Goal: Download file/media

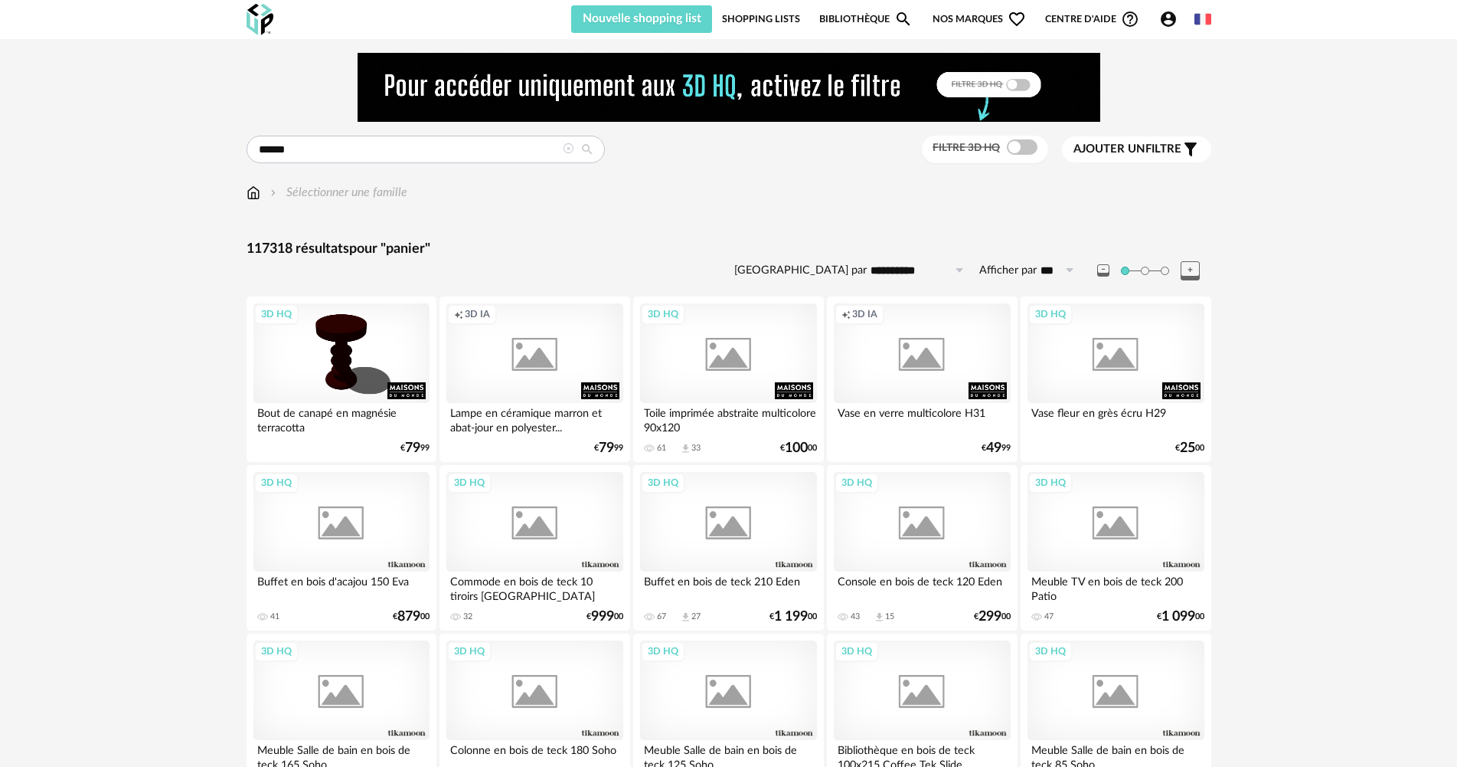
type input "******"
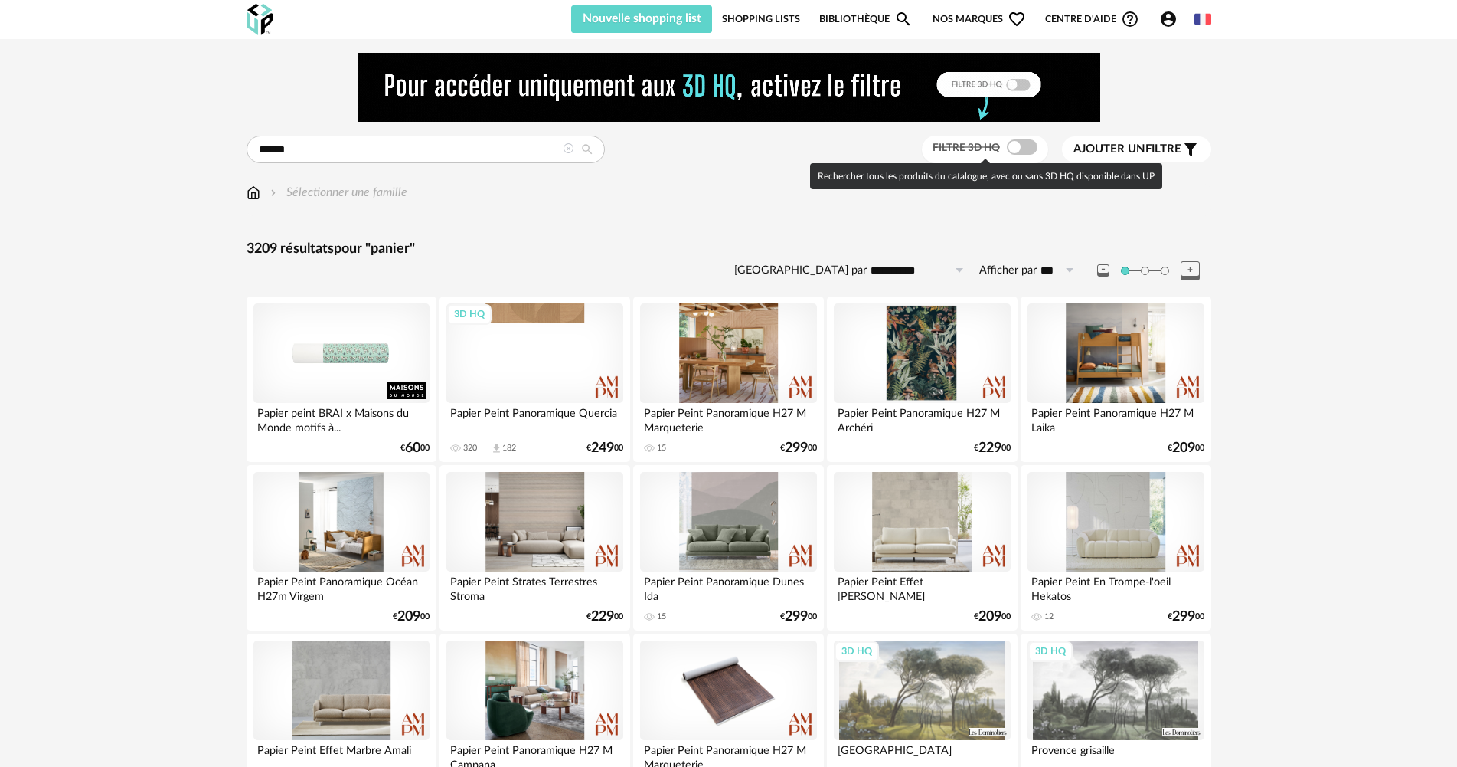
click at [1028, 145] on span at bounding box center [1022, 146] width 31 height 15
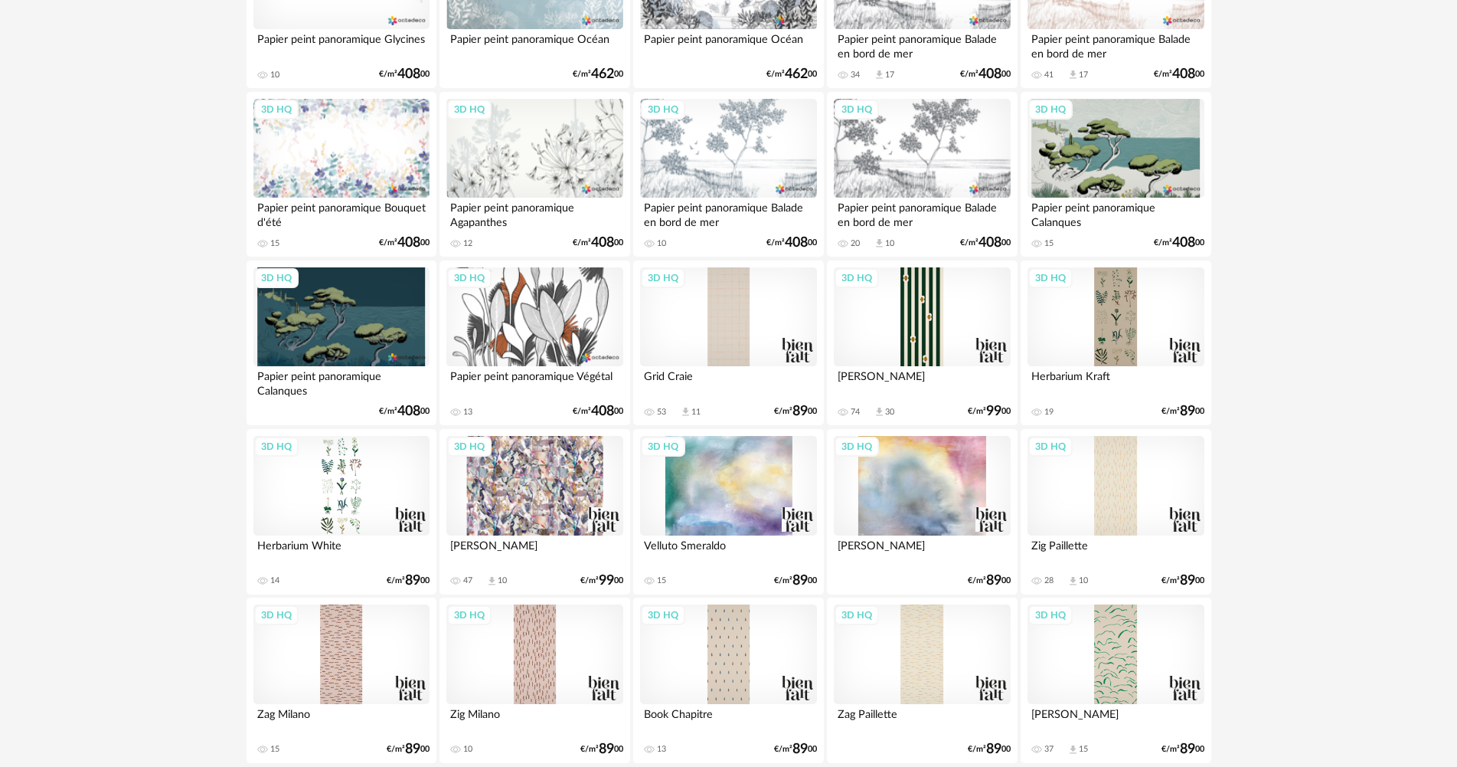
scroll to position [3001, 0]
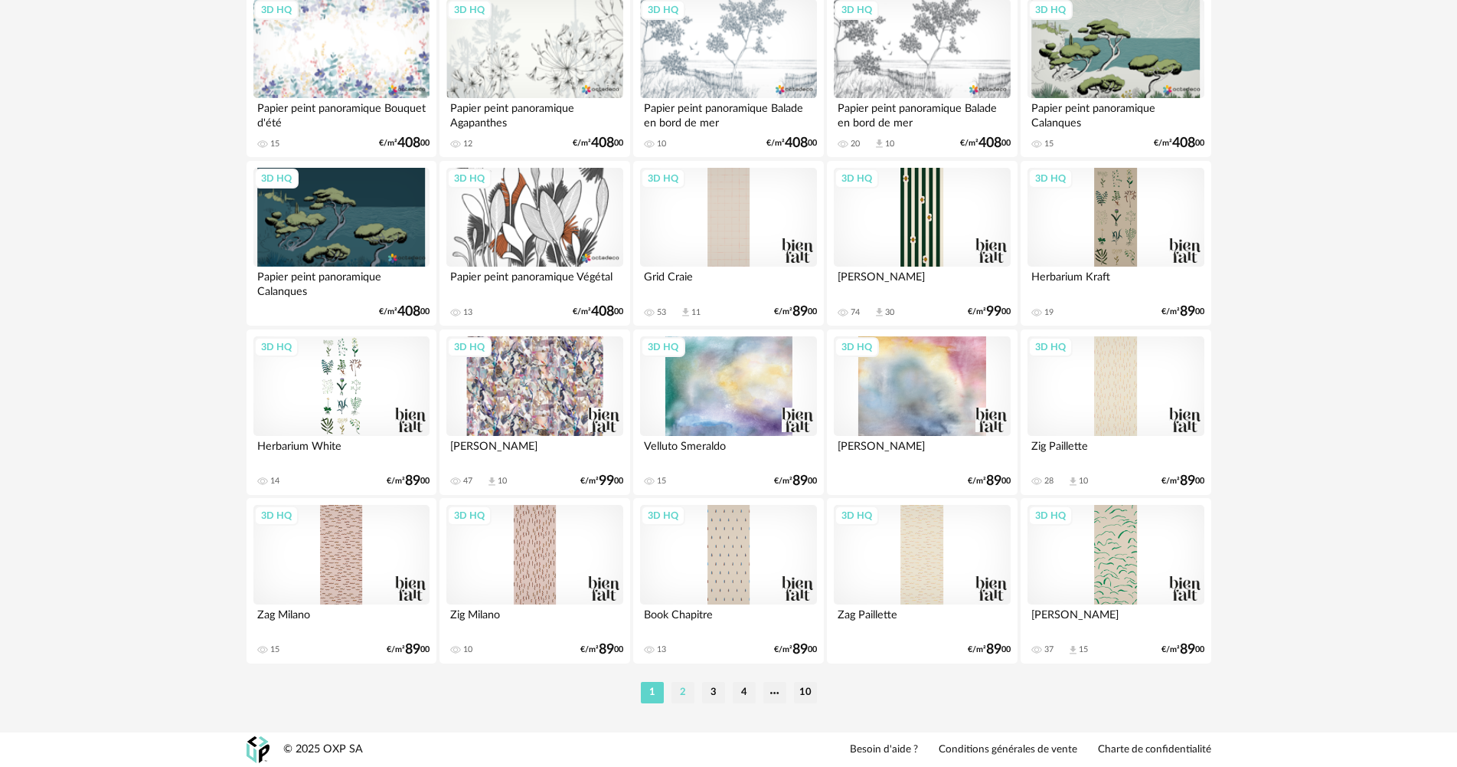
click at [683, 693] on li "2" at bounding box center [683, 692] width 23 height 21
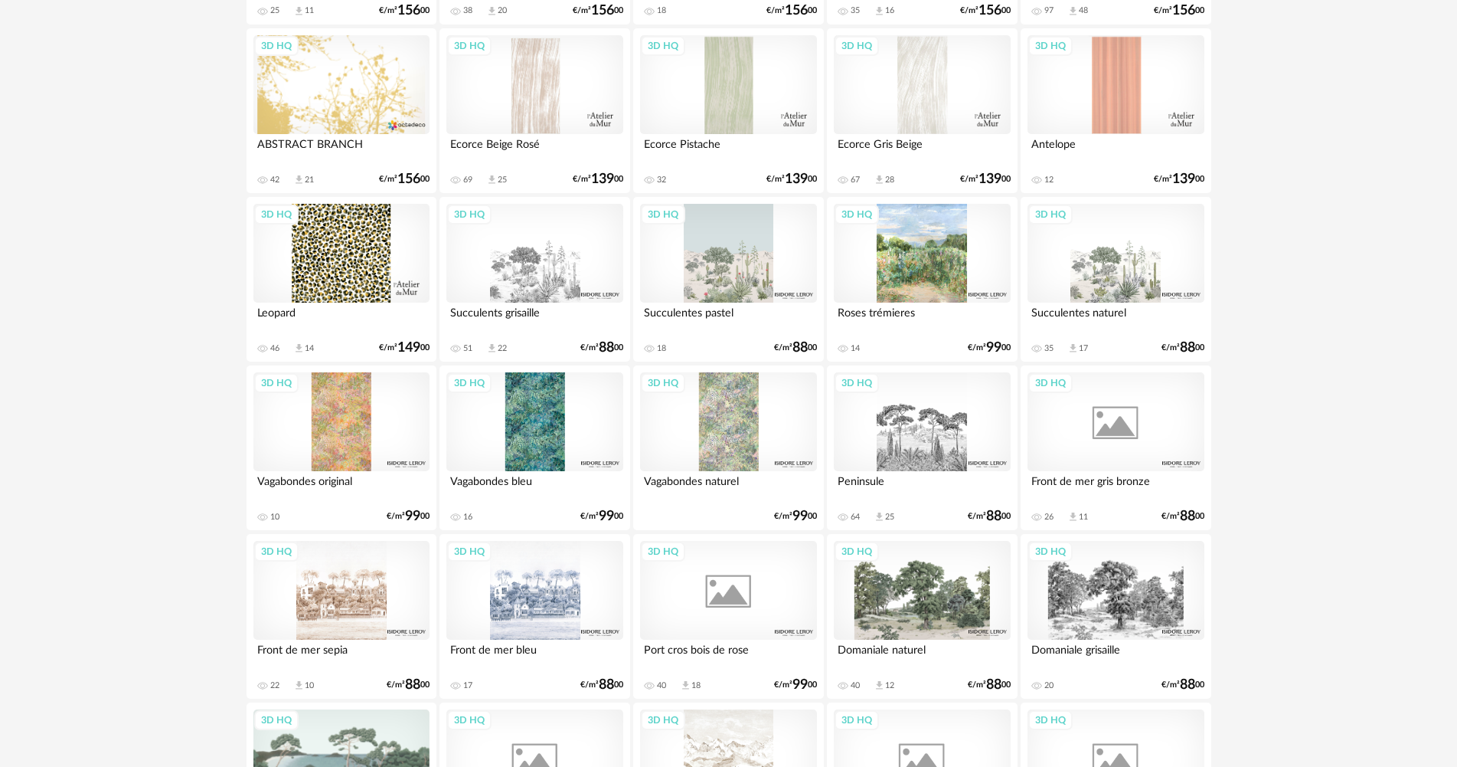
scroll to position [3001, 0]
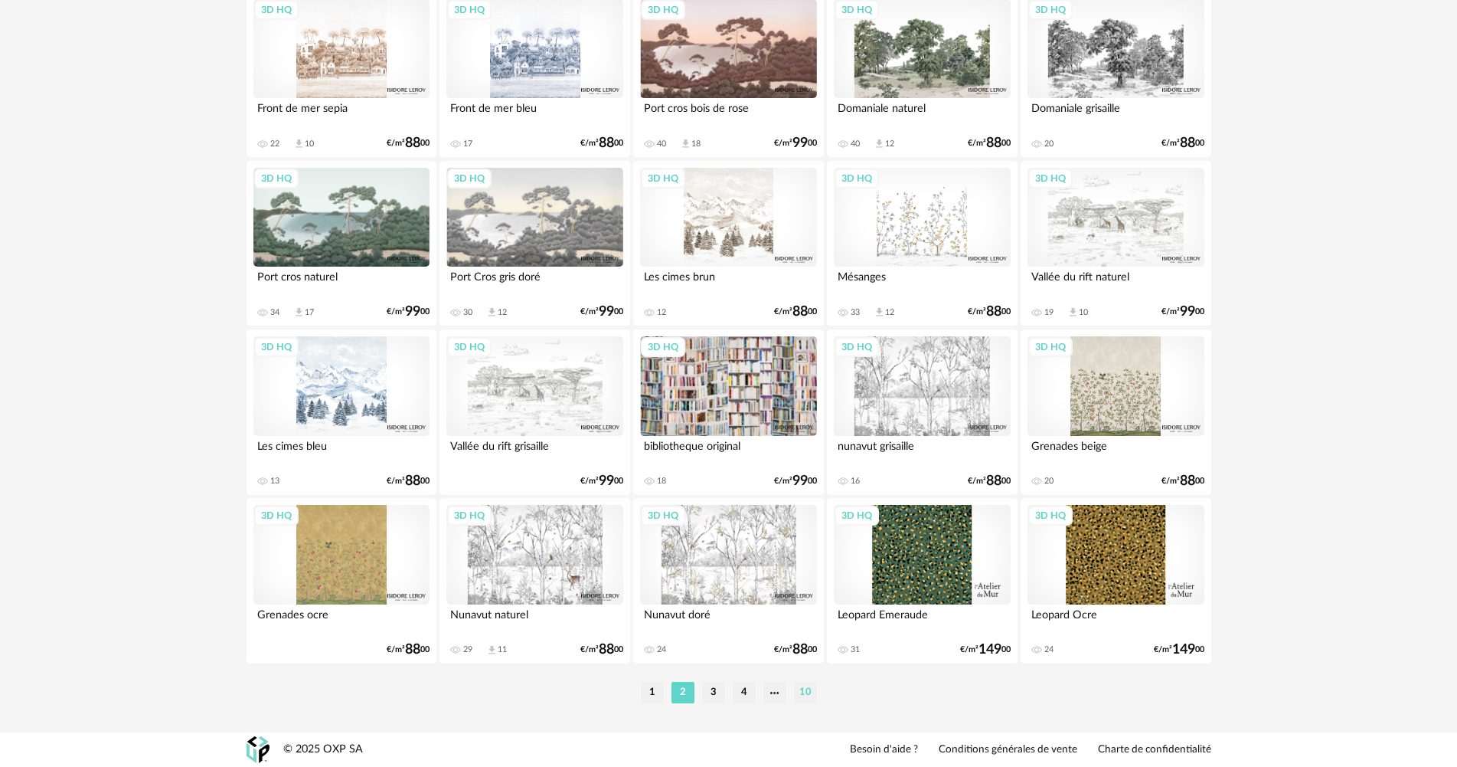
click at [802, 687] on li "10" at bounding box center [805, 692] width 23 height 21
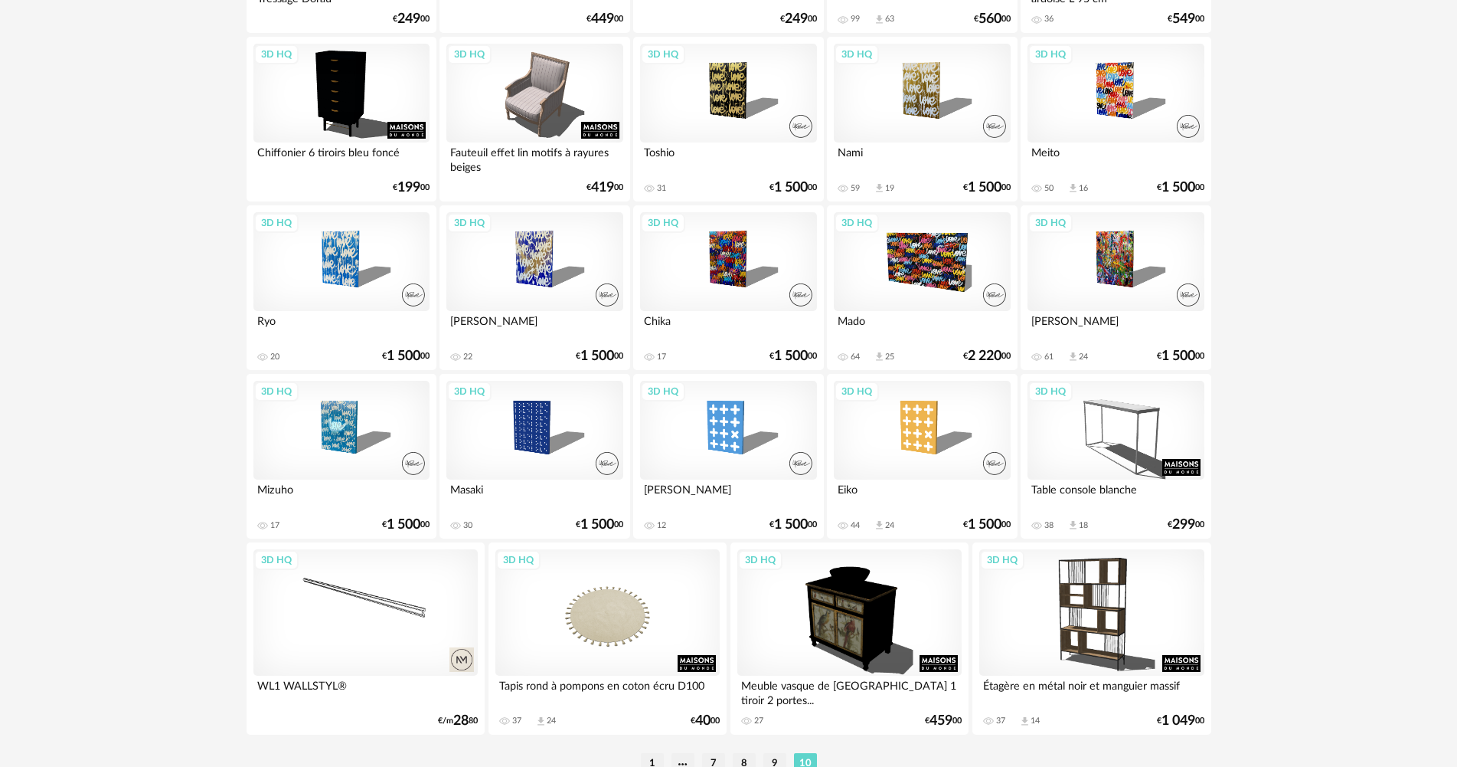
scroll to position [2522, 0]
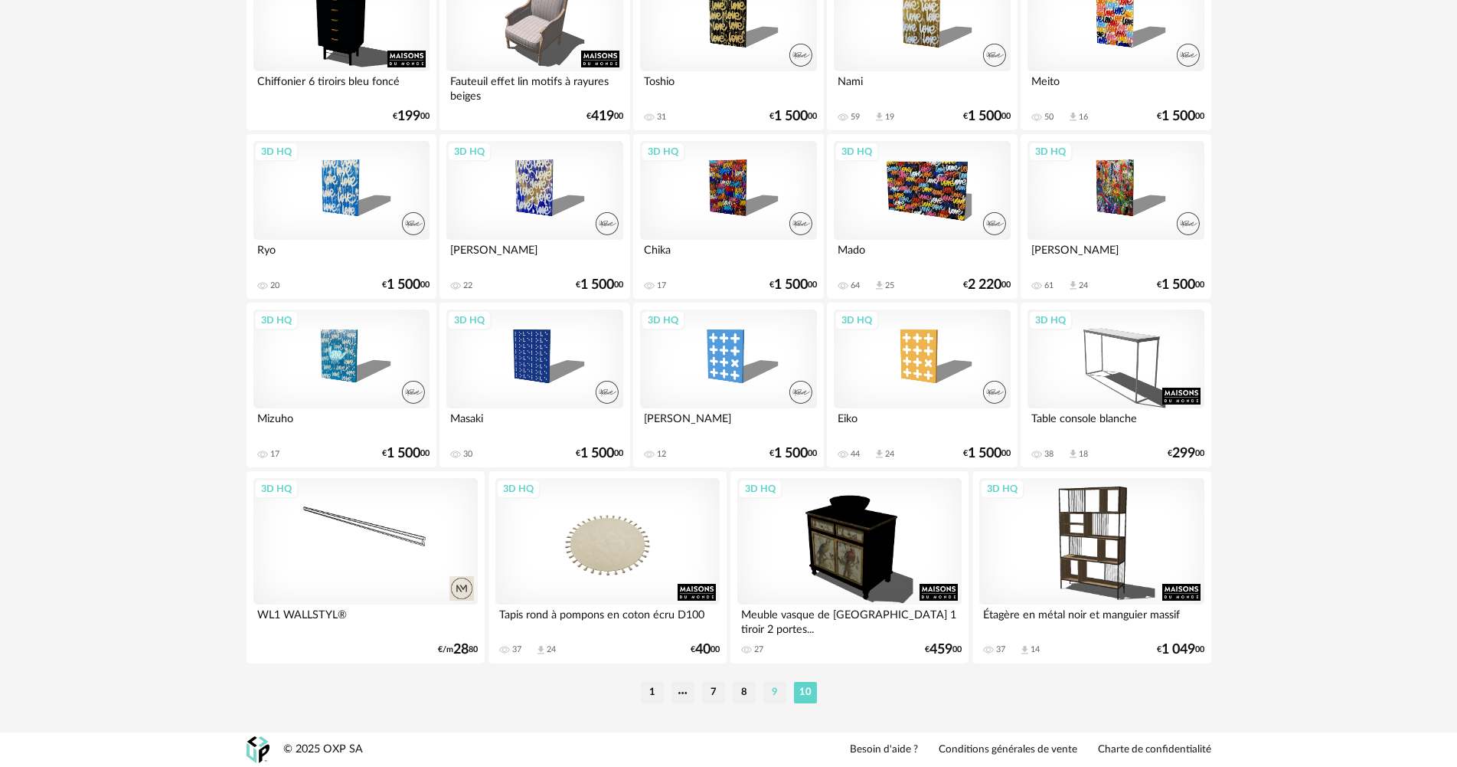
click at [773, 695] on li "9" at bounding box center [774, 692] width 23 height 21
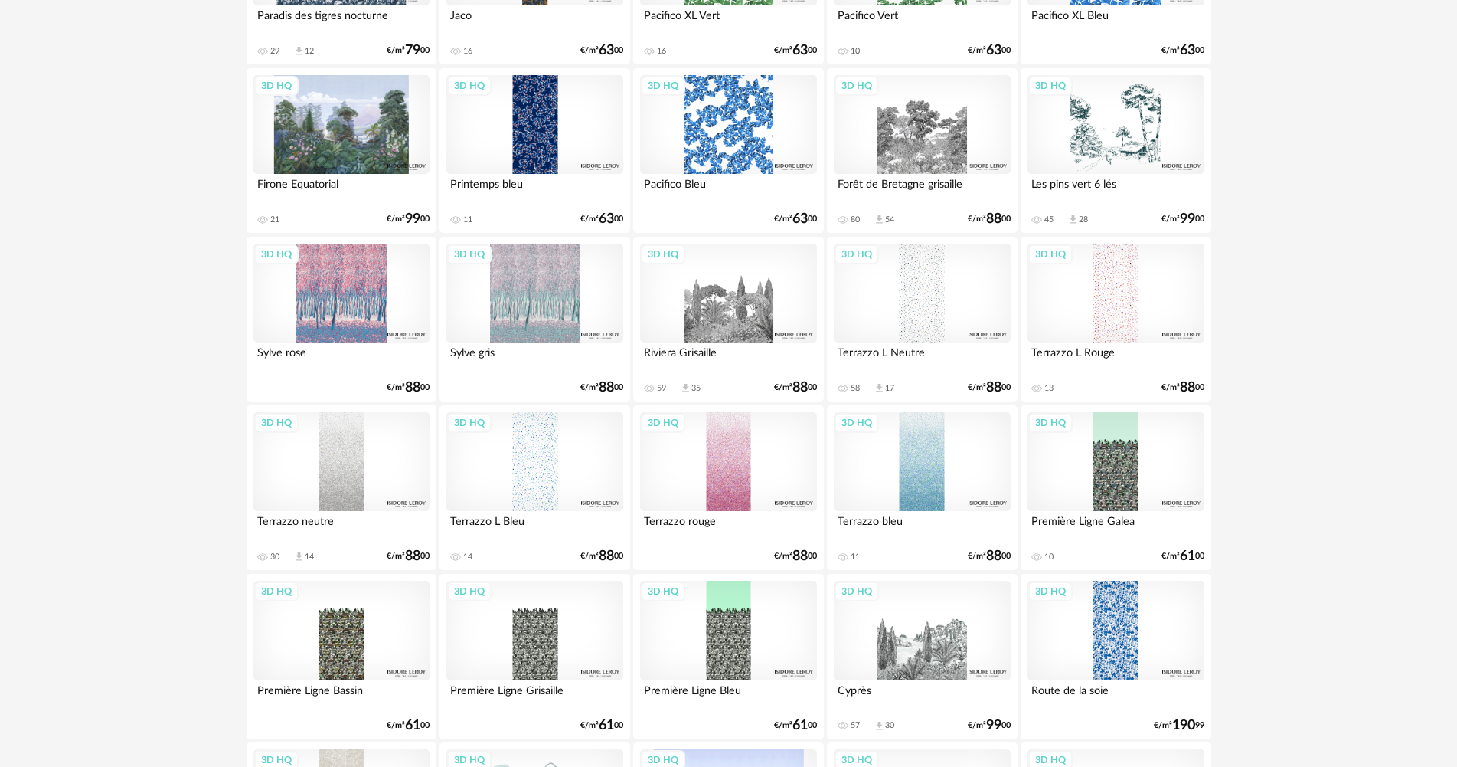
scroll to position [3001, 0]
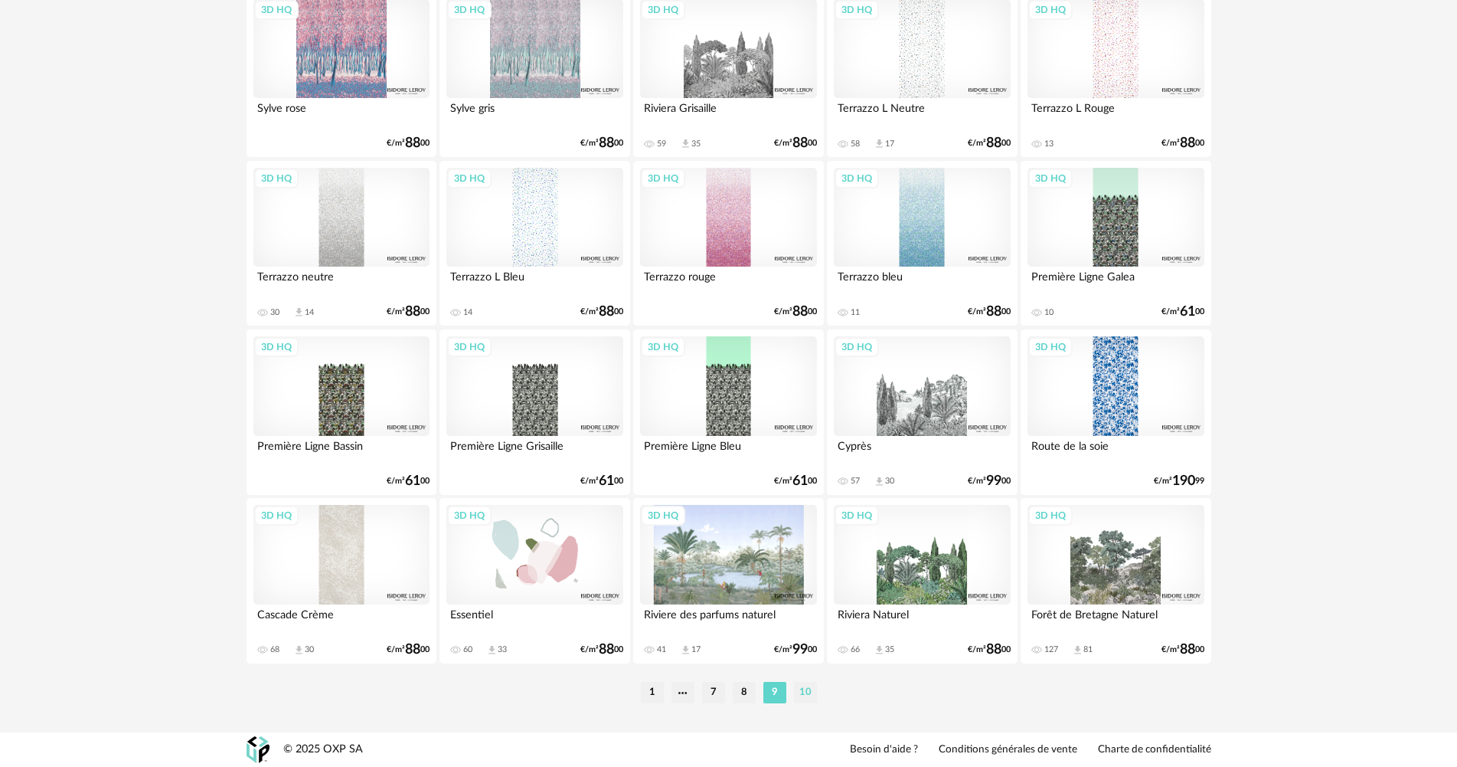
click at [799, 689] on li "10" at bounding box center [805, 692] width 23 height 21
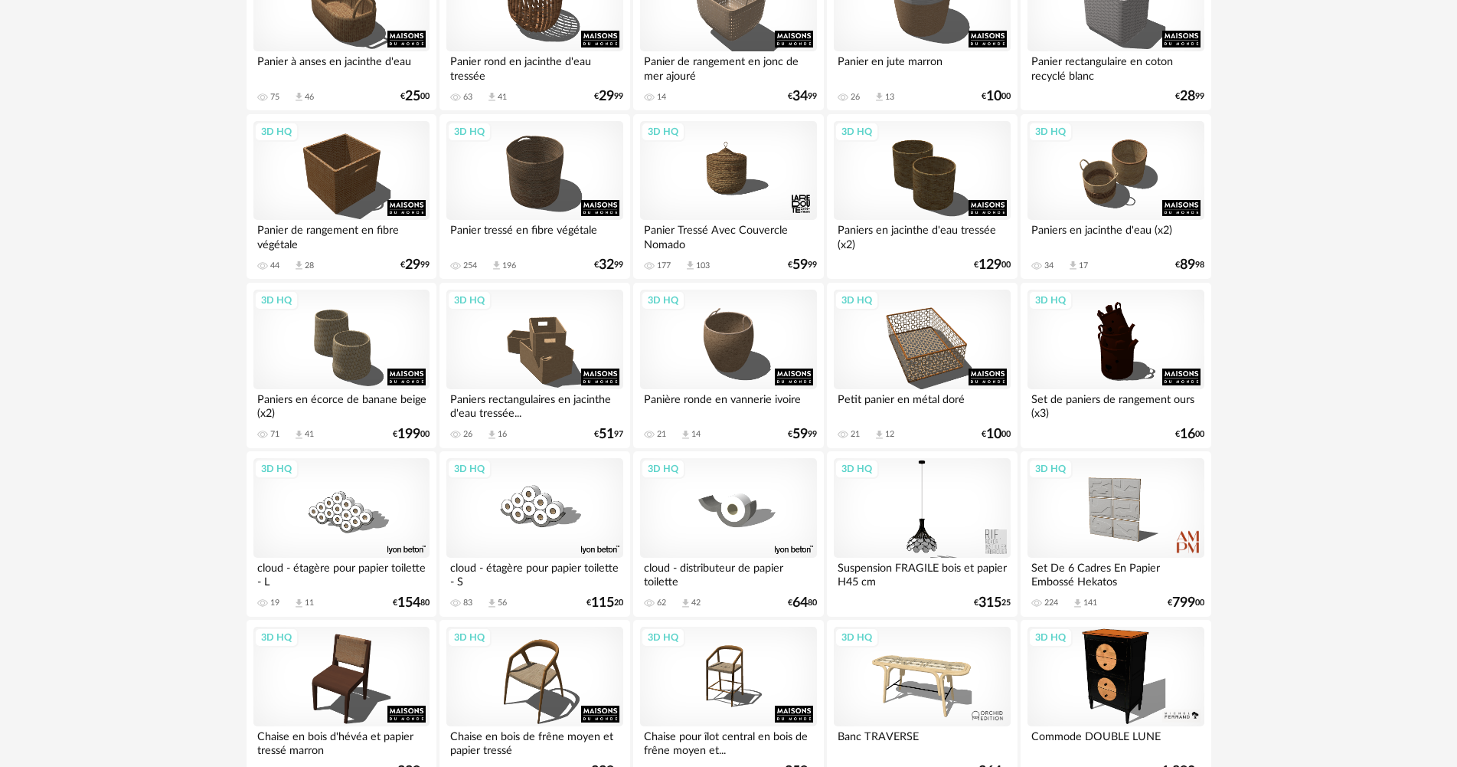
scroll to position [1225, 0]
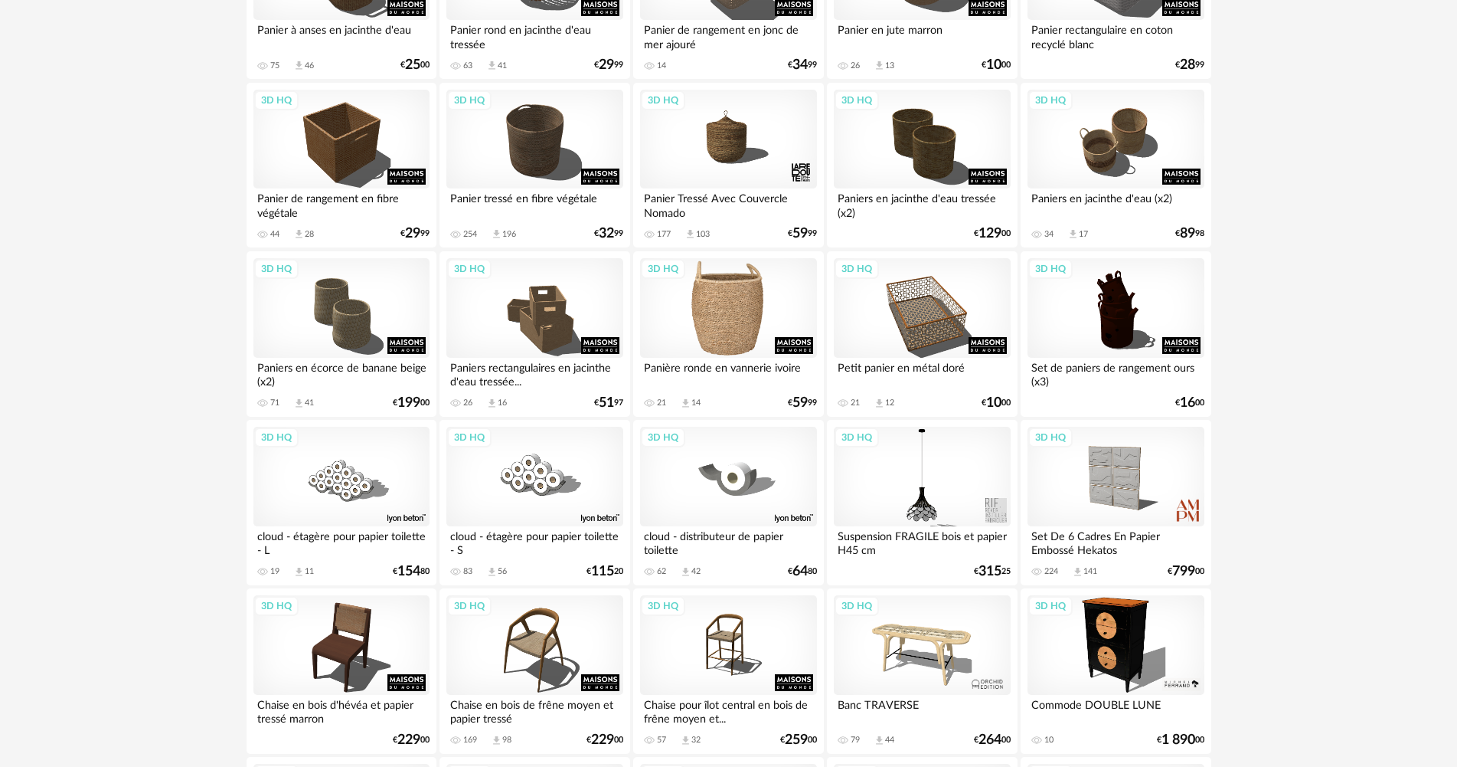
click at [733, 340] on div "3D HQ" at bounding box center [728, 308] width 176 height 100
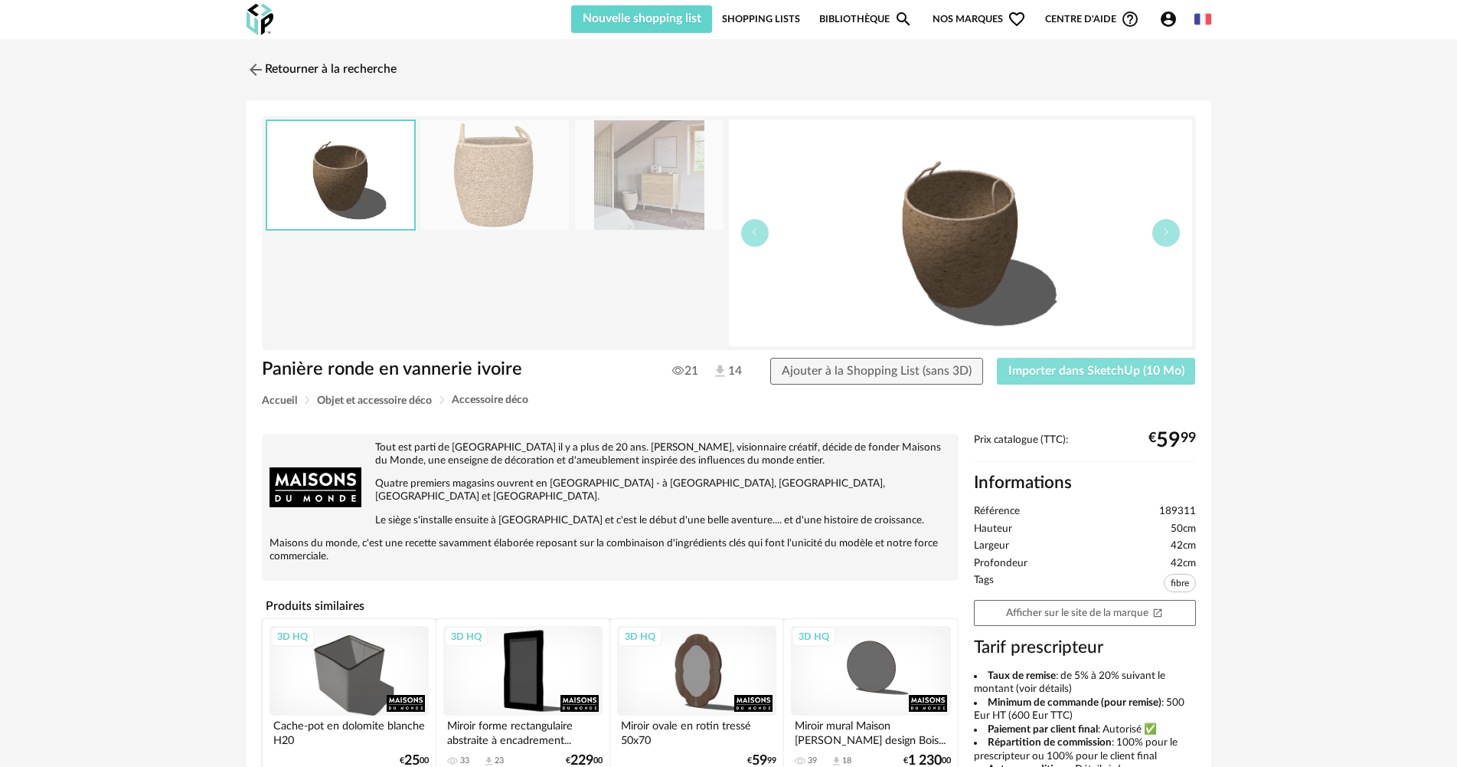
click at [1050, 377] on button "Importer dans SketchUp (10 Mo)" at bounding box center [1096, 372] width 199 height 28
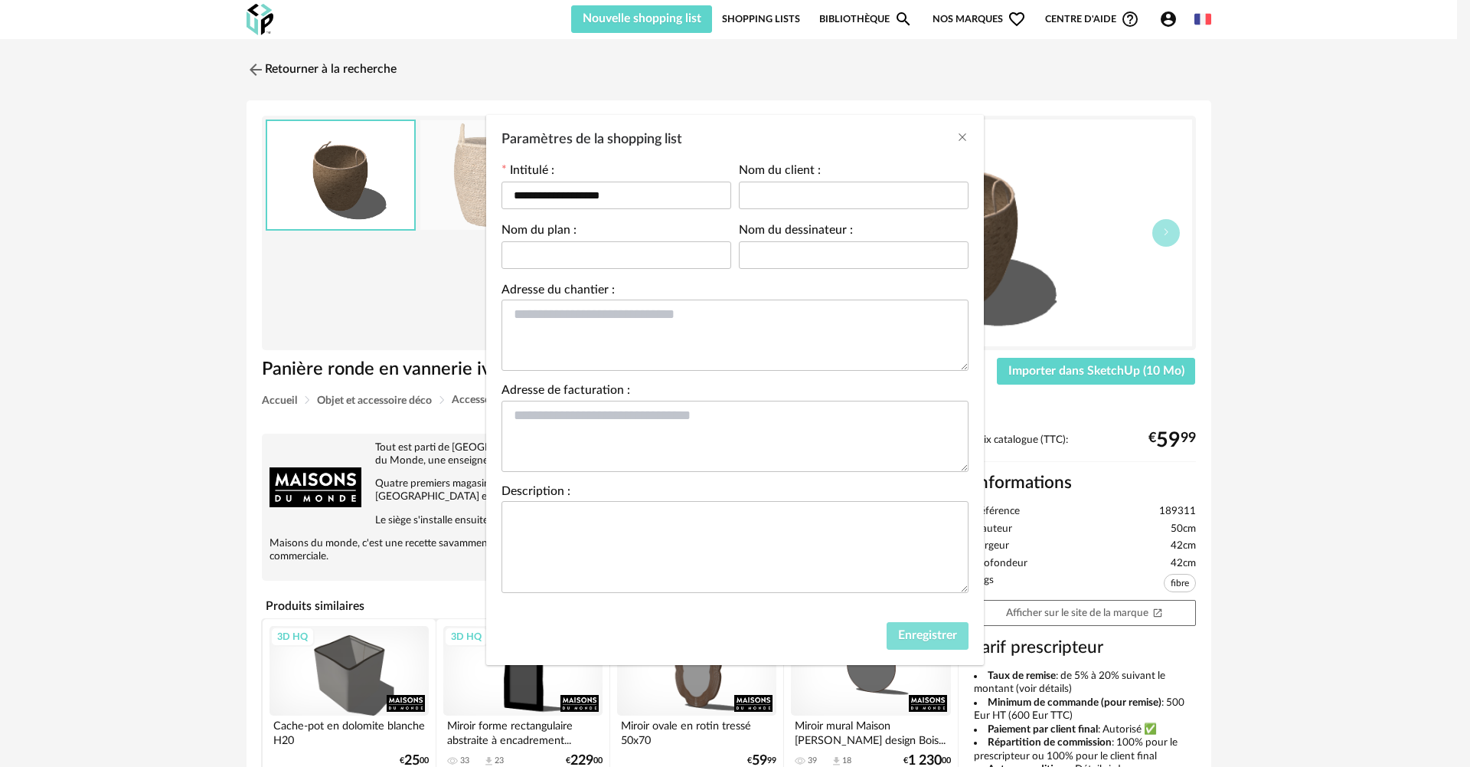
click at [934, 646] on button "Enregistrer" at bounding box center [928, 636] width 82 height 28
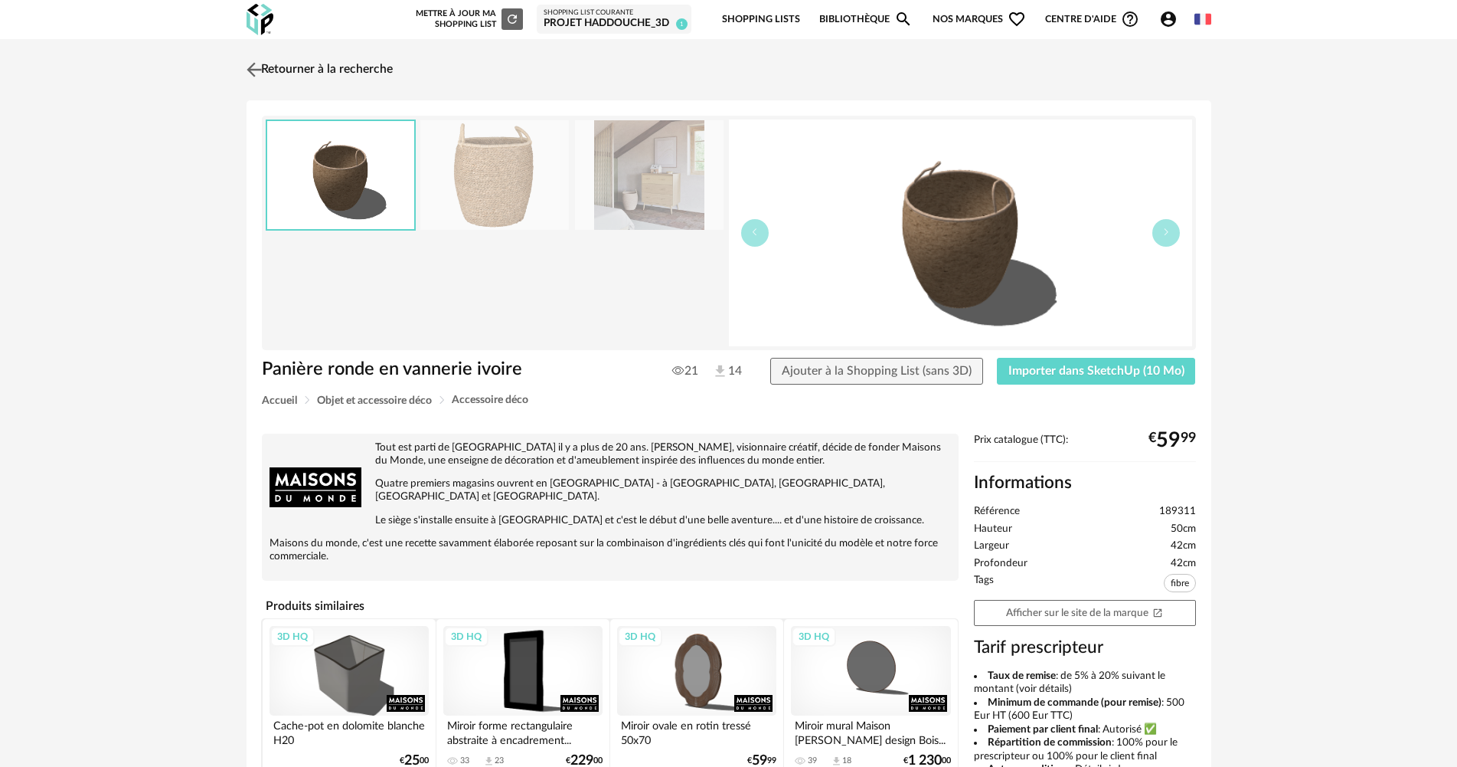
click at [278, 72] on link "Retourner à la recherche" at bounding box center [318, 70] width 150 height 34
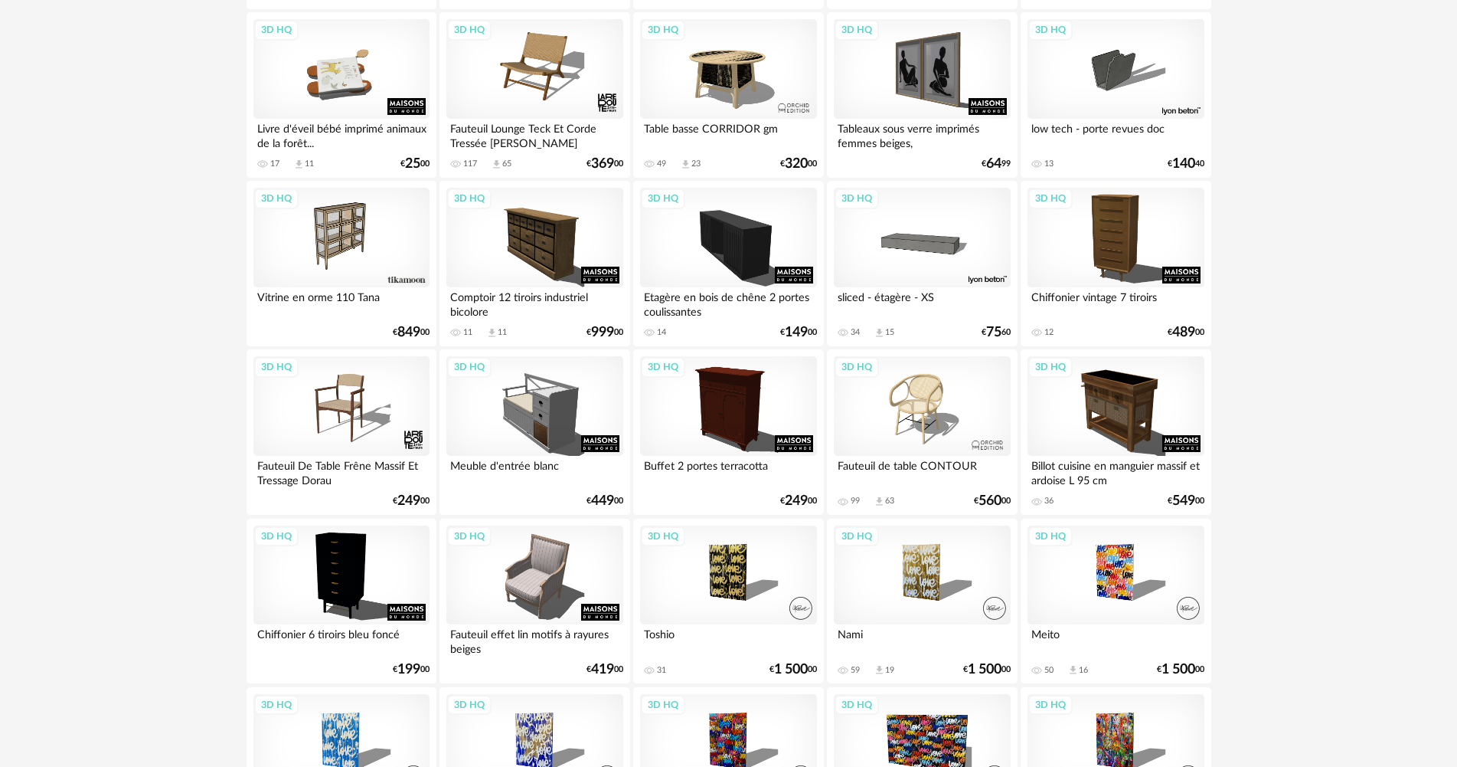
scroll to position [2067, 0]
